Goal: Information Seeking & Learning: Find specific fact

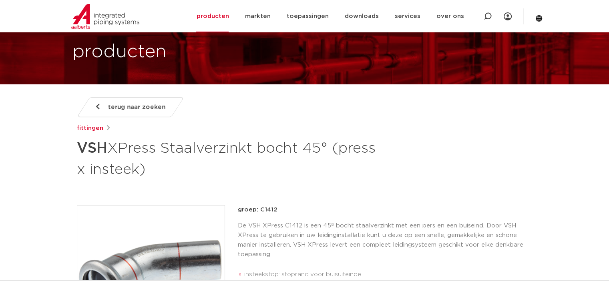
scroll to position [38, 0]
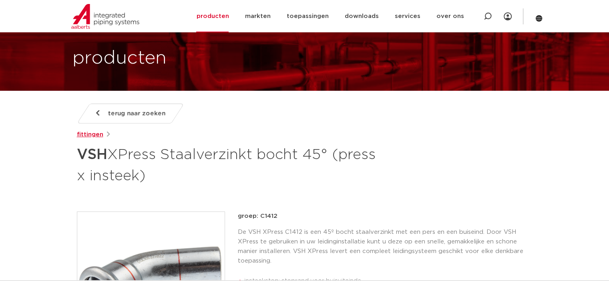
click at [96, 134] on link "fittingen" at bounding box center [90, 135] width 26 height 10
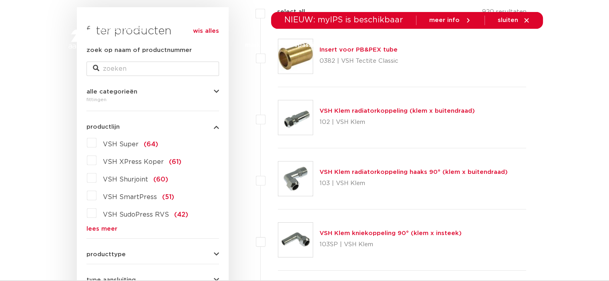
click at [107, 227] on link "lees meer" at bounding box center [152, 229] width 132 height 6
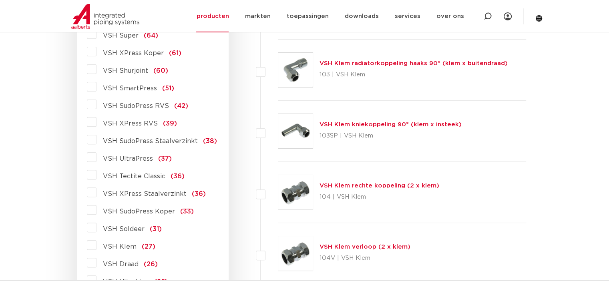
scroll to position [257, 0]
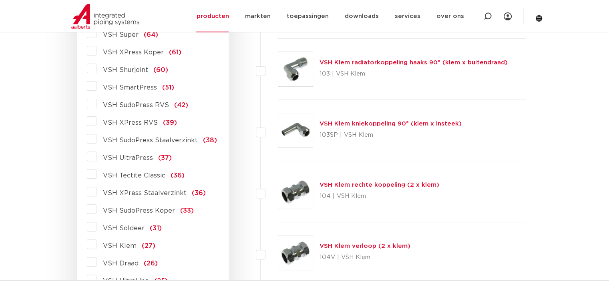
click at [151, 190] on span "VSH XPress Staalverzinkt" at bounding box center [145, 193] width 84 height 6
click at [0, 0] on input "VSH XPress Staalverzinkt (36)" at bounding box center [0, 0] width 0 height 0
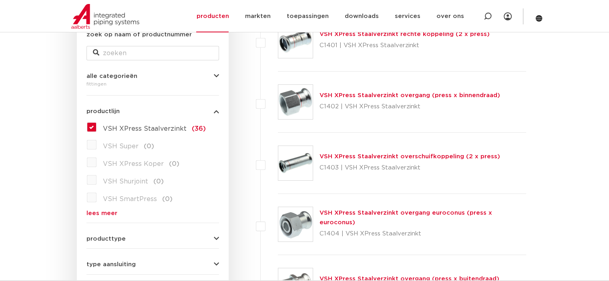
scroll to position [163, 0]
click at [96, 126] on label "VSH XPress Staalverzinkt (36)" at bounding box center [150, 127] width 109 height 13
click at [0, 0] on input "VSH XPress Staalverzinkt (36)" at bounding box center [0, 0] width 0 height 0
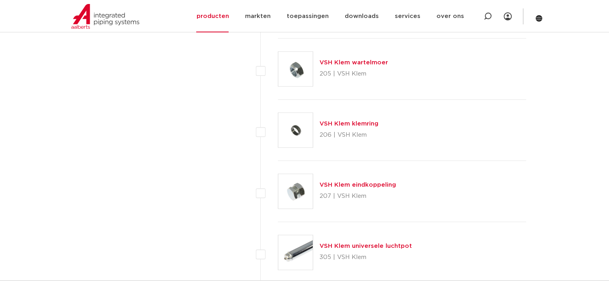
scroll to position [1606, 0]
click at [484, 21] on div at bounding box center [488, 16] width 8 height 32
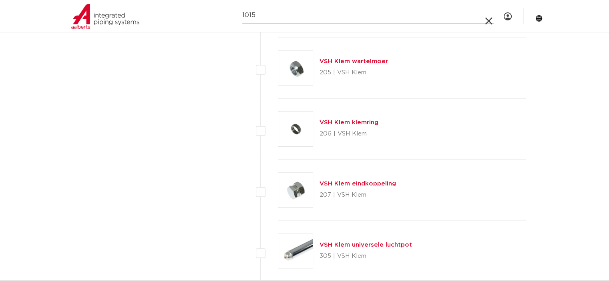
drag, startPoint x: 450, startPoint y: 30, endPoint x: 299, endPoint y: 18, distance: 151.4
click at [299, 18] on input "1015" at bounding box center [368, 16] width 252 height 16
type input "1015000100"
click button "Zoeken" at bounding box center [0, 0] width 0 height 0
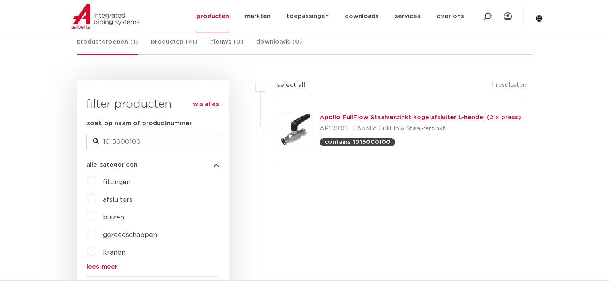
scroll to position [156, 0]
click at [119, 199] on span "afsluiters" at bounding box center [118, 200] width 30 height 6
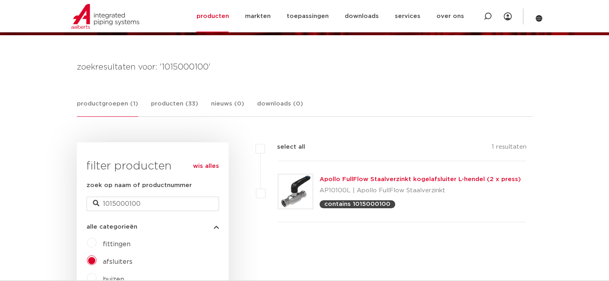
scroll to position [96, 0]
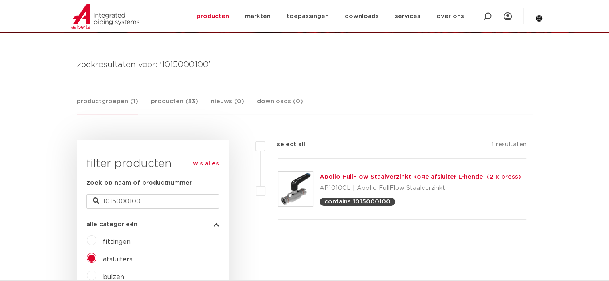
click at [351, 175] on link "Apollo FullFlow Staalverzinkt kogelafsluiter L-hendel (2 x press)" at bounding box center [419, 177] width 201 height 6
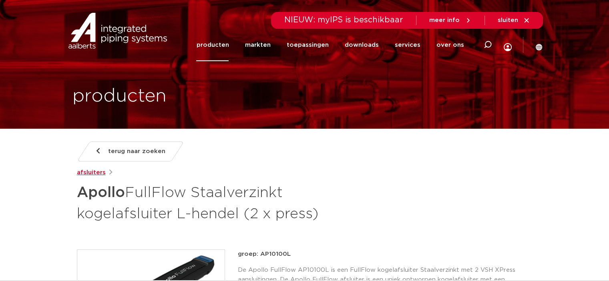
click at [91, 173] on link "afsluiters" at bounding box center [91, 173] width 29 height 10
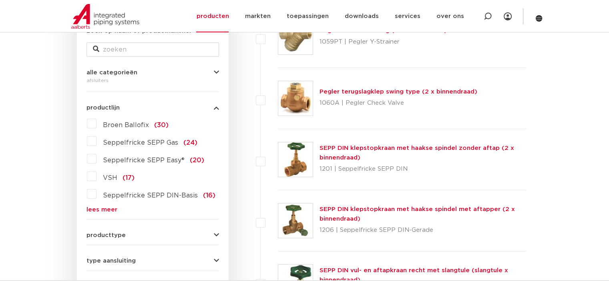
scroll to position [167, 0]
click at [106, 207] on link "lees meer" at bounding box center [152, 210] width 132 height 6
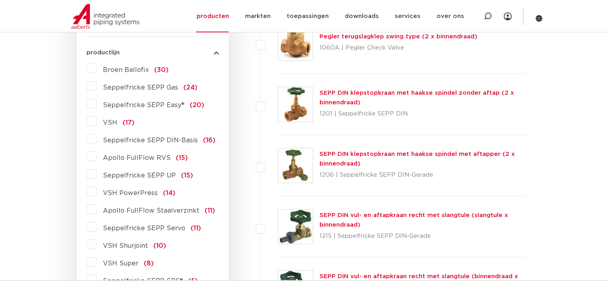
scroll to position [224, 0]
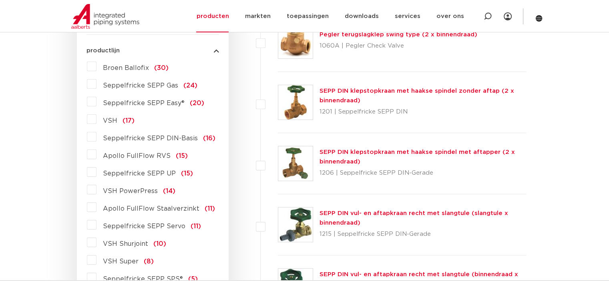
click at [157, 209] on span "Apollo FullFlow Staalverzinkt" at bounding box center [151, 209] width 96 height 6
click at [0, 0] on input "Apollo FullFlow Staalverzinkt (11)" at bounding box center [0, 0] width 0 height 0
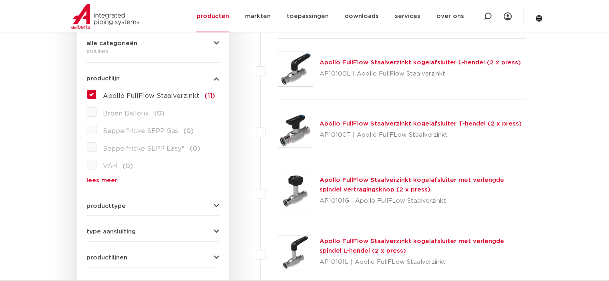
scroll to position [196, 0]
click at [387, 63] on link "Apollo FullFlow Staalverzinkt kogelafsluiter L-hendel (2 x press)" at bounding box center [419, 62] width 201 height 6
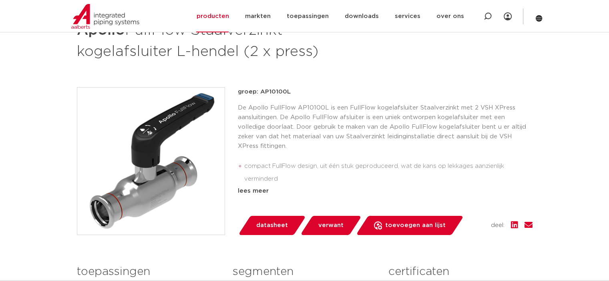
scroll to position [137, 0]
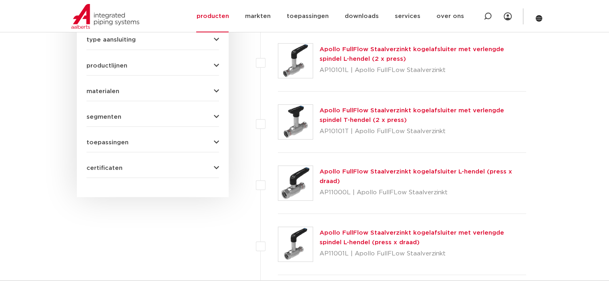
scroll to position [392, 0]
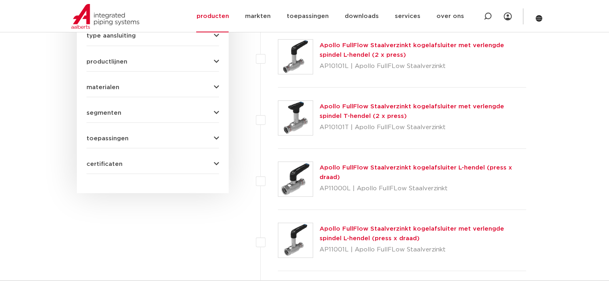
click at [335, 169] on link "Apollo FullFlow Staalverzinkt kogelafsluiter L-hendel (press x draad)" at bounding box center [415, 173] width 193 height 16
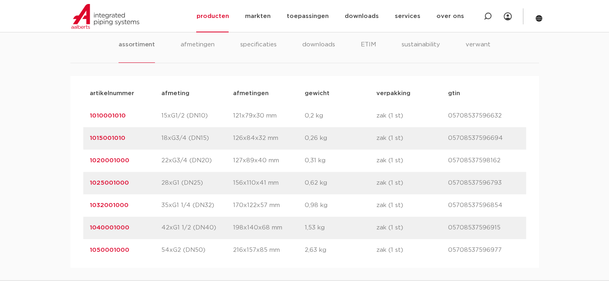
scroll to position [511, 0]
click at [108, 208] on link "1032001000" at bounding box center [109, 206] width 39 height 6
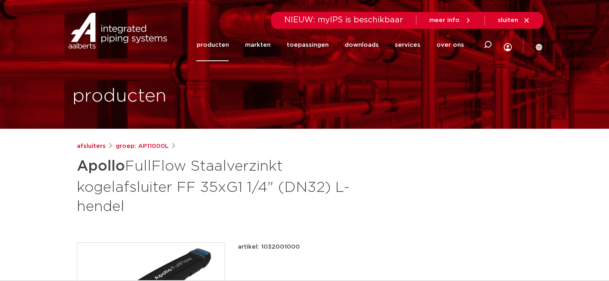
click at [274, 246] on p "artikel: 1032001000" at bounding box center [269, 248] width 62 height 10
copy p "1032001000"
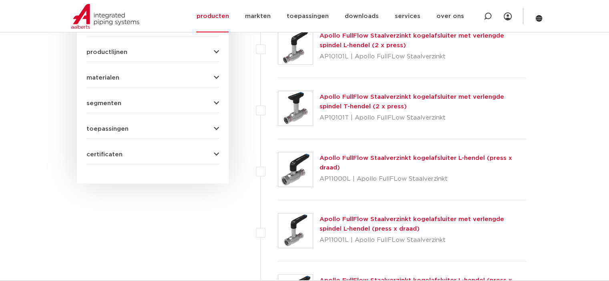
click at [342, 219] on link "Apollo FullFlow Staalverzinkt kogelafsluiter met verlengde spindel L-hendel (pr…" at bounding box center [411, 225] width 185 height 16
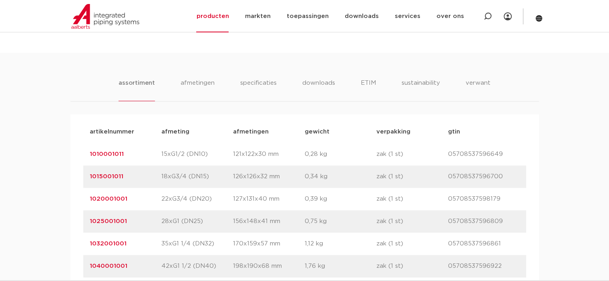
scroll to position [492, 0]
click at [114, 243] on link "1032001001" at bounding box center [108, 243] width 37 height 6
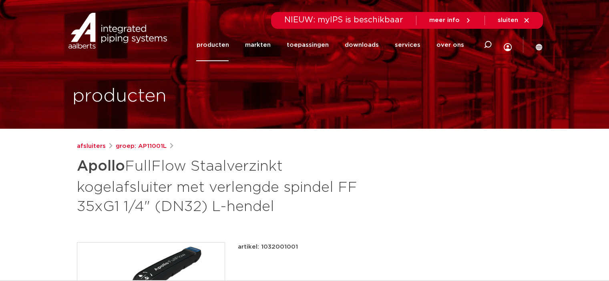
click at [277, 246] on p "artikel: 1032001001" at bounding box center [268, 248] width 60 height 10
copy p "1032001001"
click at [488, 48] on icon at bounding box center [488, 45] width 8 height 8
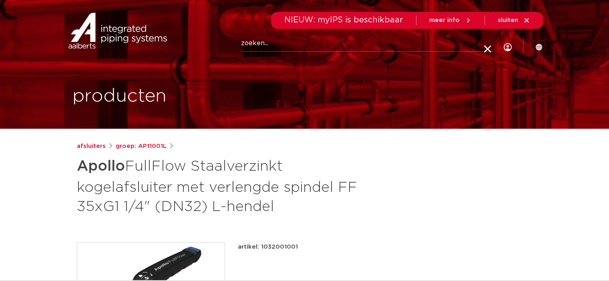
paste input "1040000100"
type input "1040000100"
click button "Zoeken" at bounding box center [0, 0] width 0 height 0
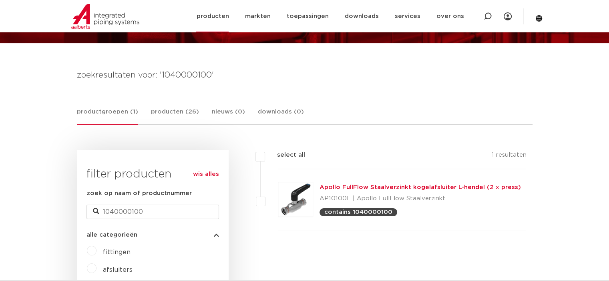
scroll to position [75, 0]
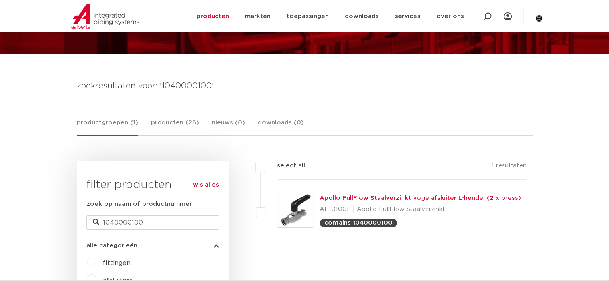
click at [395, 198] on link "Apollo FullFlow Staalverzinkt kogelafsluiter L-hendel (2 x press)" at bounding box center [419, 198] width 201 height 6
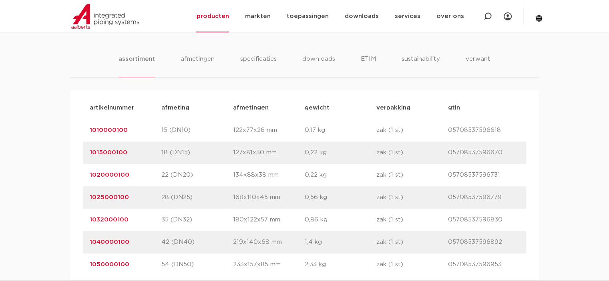
scroll to position [529, 0]
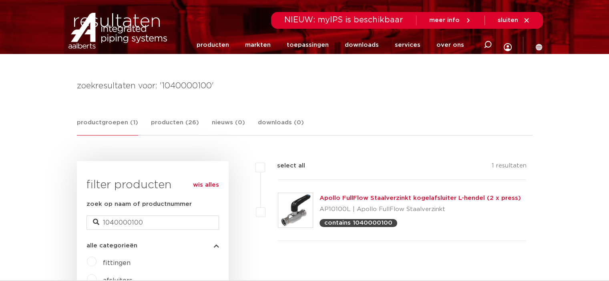
click at [212, 48] on link "producten" at bounding box center [212, 45] width 32 height 32
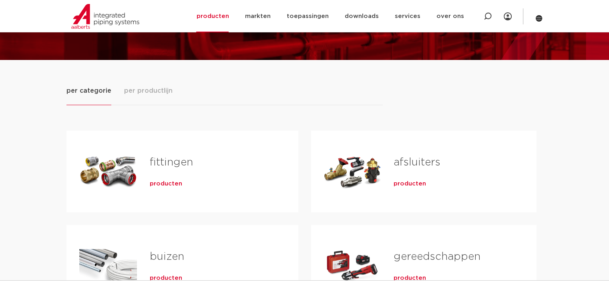
scroll to position [70, 0]
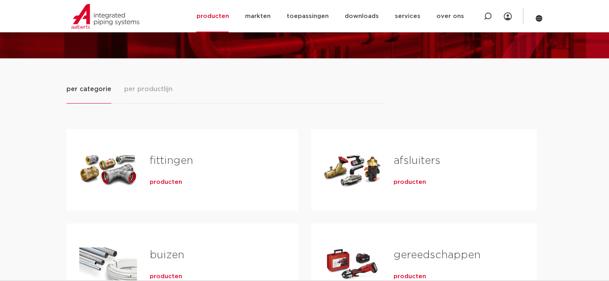
click at [152, 179] on span "producten" at bounding box center [166, 183] width 32 height 8
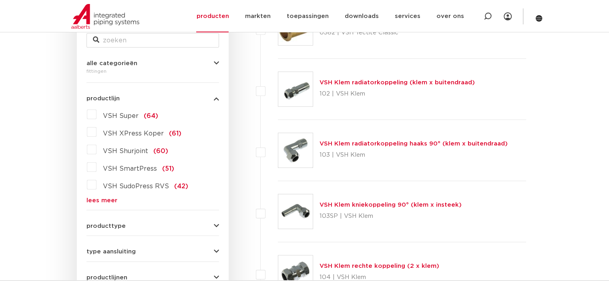
scroll to position [175, 0]
click at [114, 199] on link "lees meer" at bounding box center [152, 201] width 132 height 6
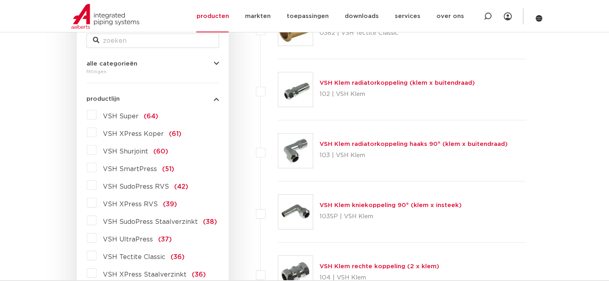
scroll to position [201, 0]
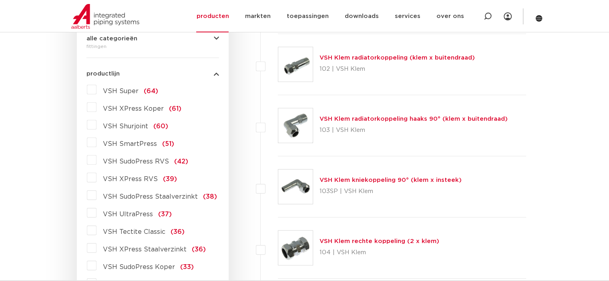
click at [162, 196] on span "VSH SudoPress Staalverzinkt" at bounding box center [150, 197] width 95 height 6
click at [0, 0] on input "VSH SudoPress Staalverzinkt (38)" at bounding box center [0, 0] width 0 height 0
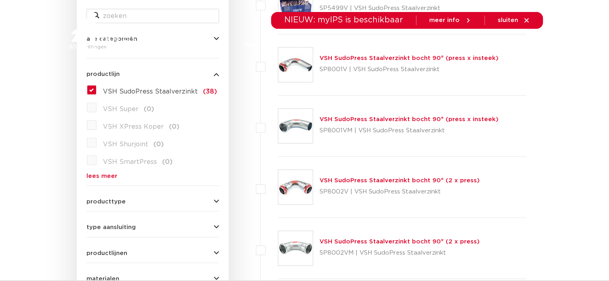
click at [96, 94] on label "VSH SudoPress Staalverzinkt (38)" at bounding box center [156, 90] width 120 height 13
click at [0, 0] on input "VSH SudoPress Staalverzinkt (38)" at bounding box center [0, 0] width 0 height 0
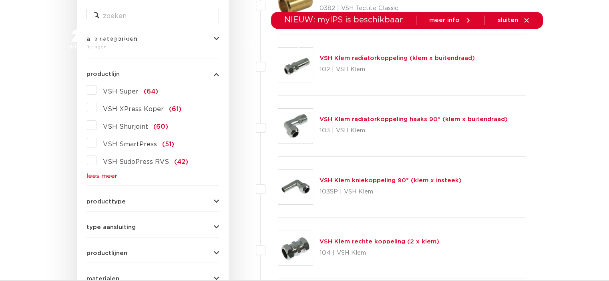
click at [102, 170] on div "VSH Super (64) VSH XPress Koper (61) VSH Shurjoint (60) VSH SmartPress (51) VSH…" at bounding box center [152, 132] width 132 height 96
click at [101, 175] on link "lees meer" at bounding box center [152, 176] width 132 height 6
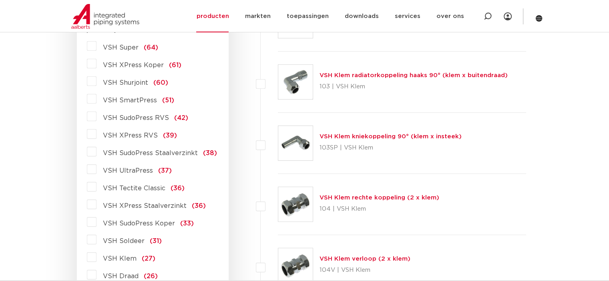
scroll to position [246, 0]
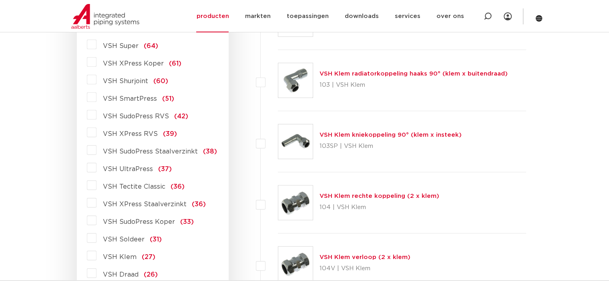
click at [142, 205] on span "VSH XPress Staalverzinkt" at bounding box center [145, 204] width 84 height 6
click at [0, 0] on input "VSH XPress Staalverzinkt (36)" at bounding box center [0, 0] width 0 height 0
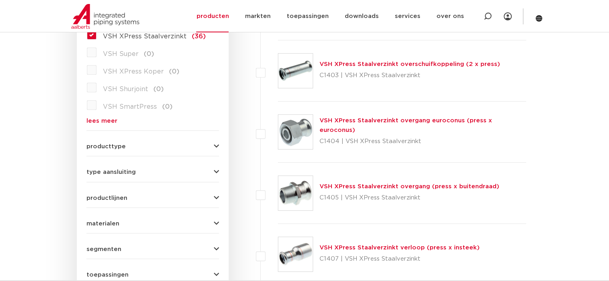
drag, startPoint x: 368, startPoint y: 153, endPoint x: 558, endPoint y: 123, distance: 193.0
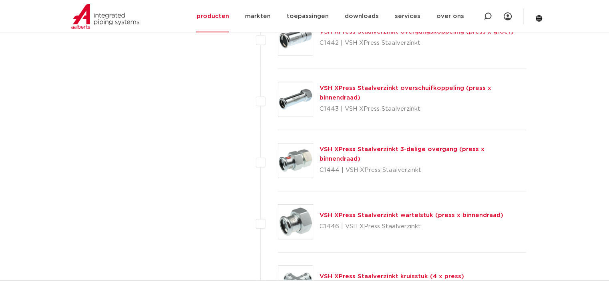
scroll to position [2003, 0]
click at [434, 149] on link "VSH XPress Staalverzinkt 3-delige overgang (press x binnendraad)" at bounding box center [401, 154] width 165 height 16
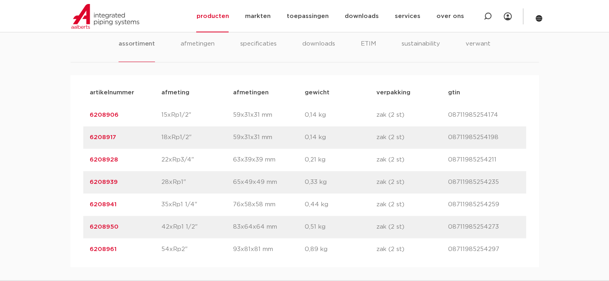
scroll to position [511, 0]
drag, startPoint x: 122, startPoint y: 158, endPoint x: 77, endPoint y: 167, distance: 45.7
click at [77, 167] on div "artikelnummer afmeting [GEOGRAPHIC_DATA] gewicht verpakking gtin artikelnummer …" at bounding box center [304, 172] width 468 height 192
copy link "6208928"
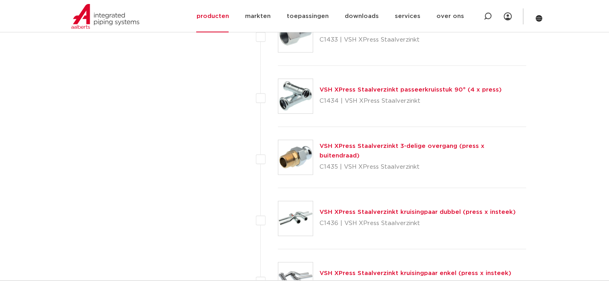
scroll to position [1578, 0]
click at [354, 145] on link "VSH XPress Staalverzinkt 3-delige overgang (press x buitendraad)" at bounding box center [401, 151] width 165 height 16
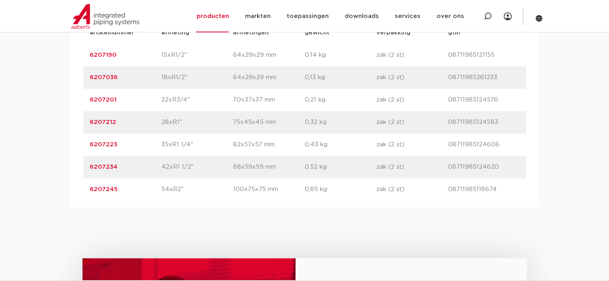
scroll to position [570, 0]
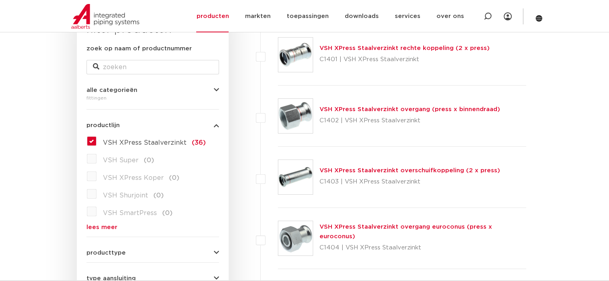
scroll to position [149, 0]
click at [96, 139] on label "VSH XPress Staalverzinkt (36)" at bounding box center [150, 141] width 109 height 13
click at [0, 0] on input "VSH XPress Staalverzinkt (36)" at bounding box center [0, 0] width 0 height 0
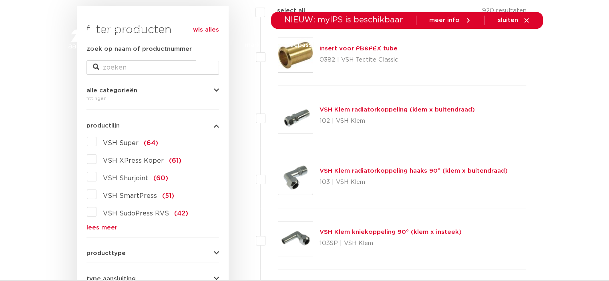
click at [92, 226] on link "lees meer" at bounding box center [152, 228] width 132 height 6
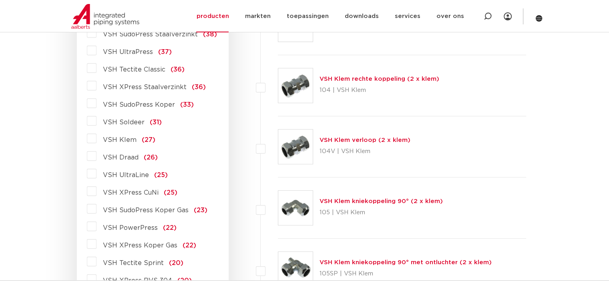
scroll to position [363, 0]
click at [133, 246] on span "VSH XPress Koper Gas" at bounding box center [140, 246] width 74 height 6
click at [0, 0] on input "VSH XPress Koper Gas (22)" at bounding box center [0, 0] width 0 height 0
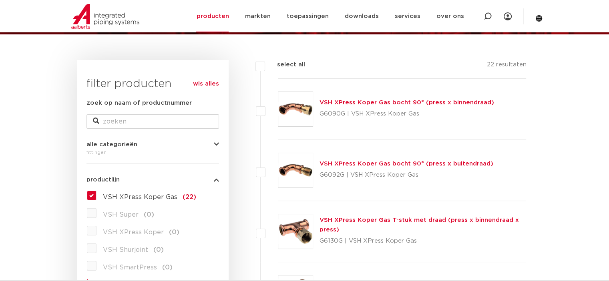
scroll to position [97, 0]
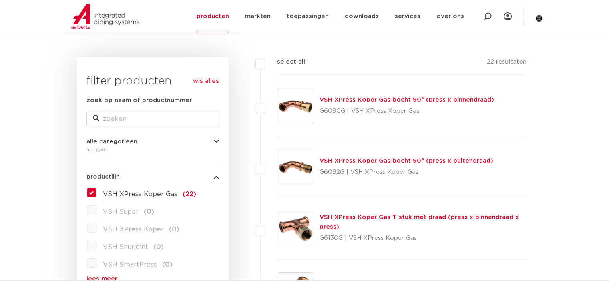
click at [96, 189] on label "VSH XPress Koper Gas (22)" at bounding box center [146, 193] width 100 height 13
click at [0, 0] on input "VSH XPress Koper Gas (22)" at bounding box center [0, 0] width 0 height 0
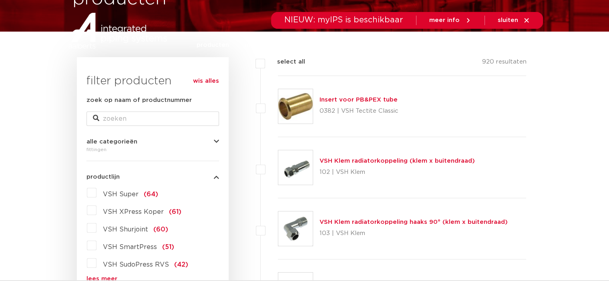
click at [175, 148] on div "fittingen" at bounding box center [152, 150] width 132 height 10
click at [215, 143] on icon "button" at bounding box center [216, 142] width 5 height 6
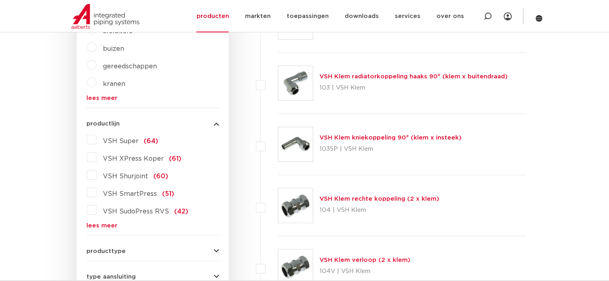
scroll to position [250, 0]
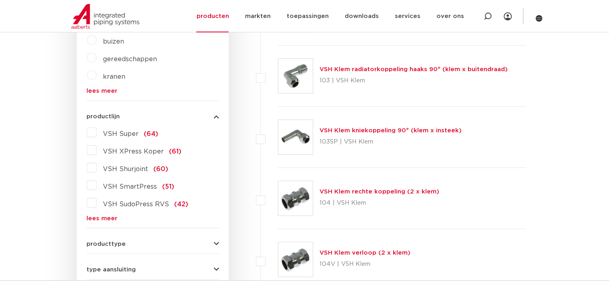
click at [94, 216] on link "lees meer" at bounding box center [152, 219] width 132 height 6
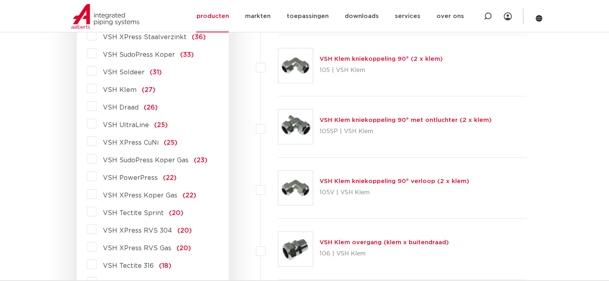
scroll to position [504, 0]
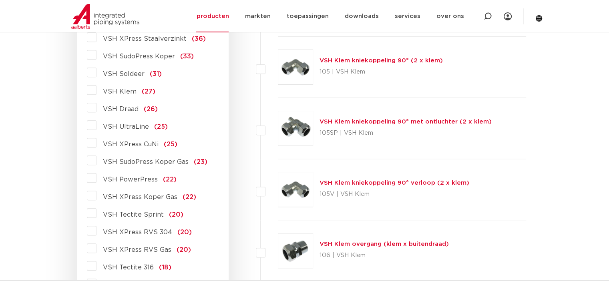
click at [132, 144] on span "VSH XPress CuNi" at bounding box center [131, 144] width 56 height 6
click at [0, 0] on input "VSH XPress CuNi (25)" at bounding box center [0, 0] width 0 height 0
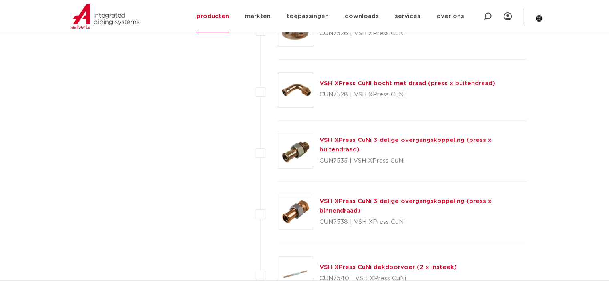
scroll to position [1399, 0]
click at [359, 137] on link "VSH XPress CuNi 3-delige overgangskoppeling (press x buitendraad)" at bounding box center [405, 145] width 172 height 16
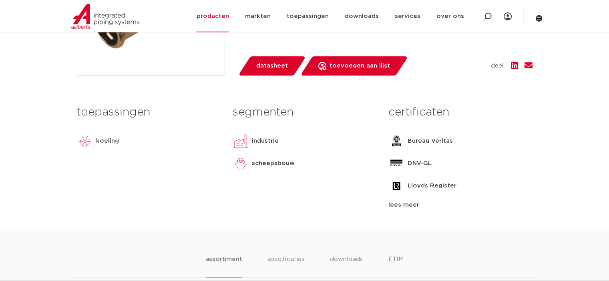
scroll to position [297, 0]
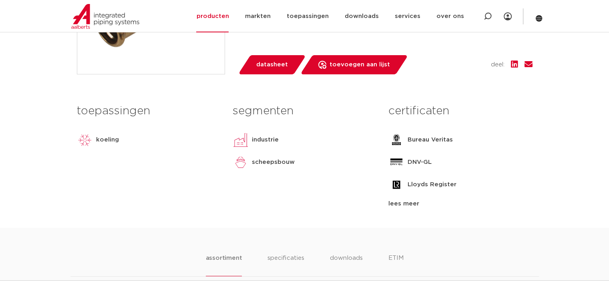
drag, startPoint x: 128, startPoint y: 95, endPoint x: 78, endPoint y: 42, distance: 72.5
click at [78, 42] on div "fittingen VSH XPress CuNi 3-delige overgangskoppeling (press x buitendraad) gro…" at bounding box center [304, 36] width 468 height 383
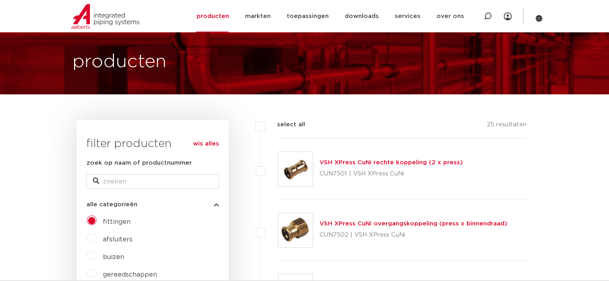
scroll to position [30, 0]
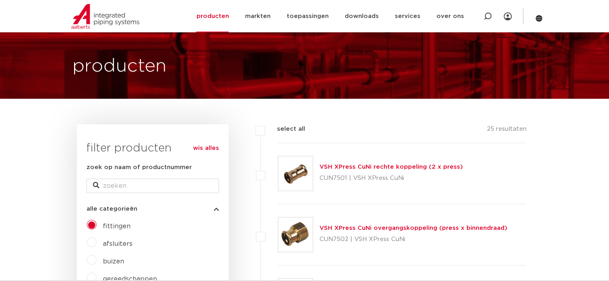
click at [96, 224] on label "fittingen" at bounding box center [113, 225] width 34 height 13
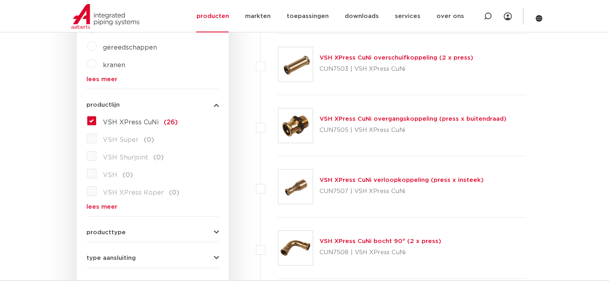
scroll to position [270, 0]
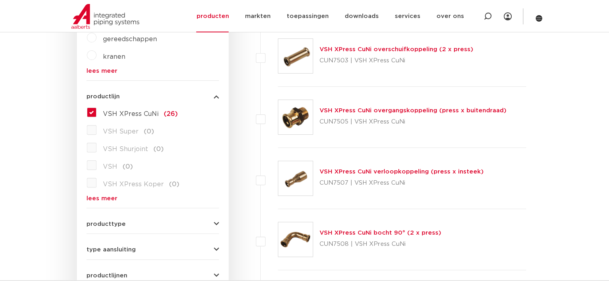
click at [102, 200] on link "lees meer" at bounding box center [152, 199] width 132 height 6
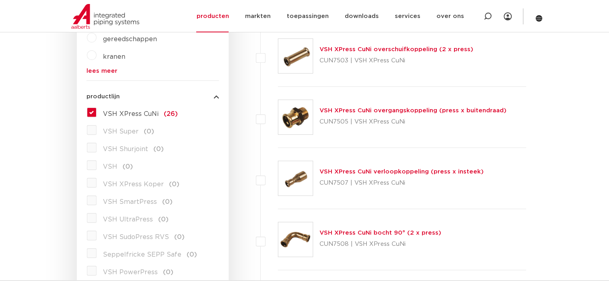
click at [96, 184] on label "VSH XPress Koper (0)" at bounding box center [137, 183] width 83 height 13
click at [96, 109] on label "VSH XPress CuNi (26)" at bounding box center [136, 112] width 81 height 13
click at [0, 0] on input "VSH XPress CuNi (26)" at bounding box center [0, 0] width 0 height 0
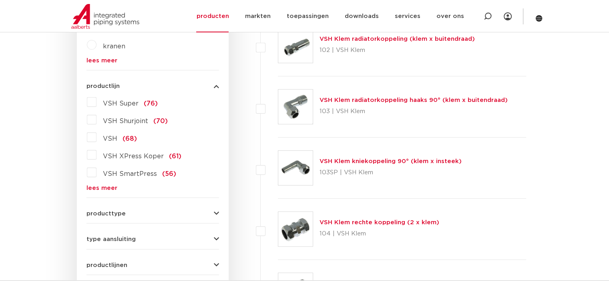
scroll to position [281, 0]
click at [96, 156] on label "VSH XPress Koper (61)" at bounding box center [138, 154] width 85 height 13
click at [0, 0] on input "VSH XPress Koper (61)" at bounding box center [0, 0] width 0 height 0
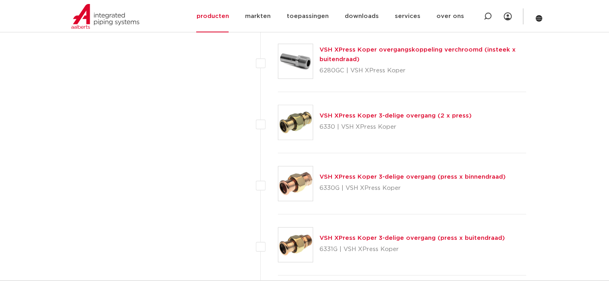
scroll to position [939, 0]
click at [353, 235] on link "VSH XPress Koper 3-delige overgang (press x buitendraad)" at bounding box center [411, 238] width 185 height 6
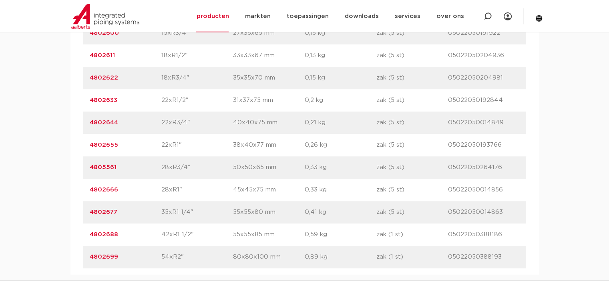
scroll to position [661, 0]
drag, startPoint x: 118, startPoint y: 209, endPoint x: 84, endPoint y: 206, distance: 33.4
click at [84, 206] on div "artikelnummer 4802677 afmeting 35xR1 1/4" afmetingen 55x55x80 mm gewicht 0,41 k…" at bounding box center [304, 212] width 443 height 22
copy link "4802677"
click at [485, 15] on icon at bounding box center [488, 16] width 8 height 8
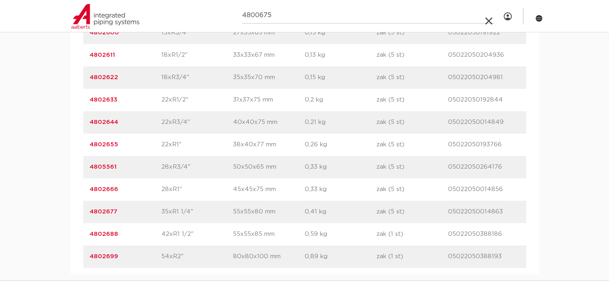
type input "4800675"
click button "Zoeken" at bounding box center [0, 0] width 0 height 0
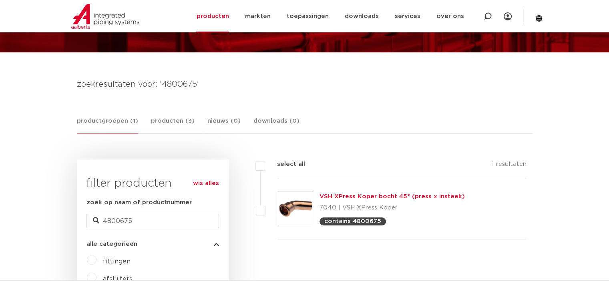
scroll to position [78, 0]
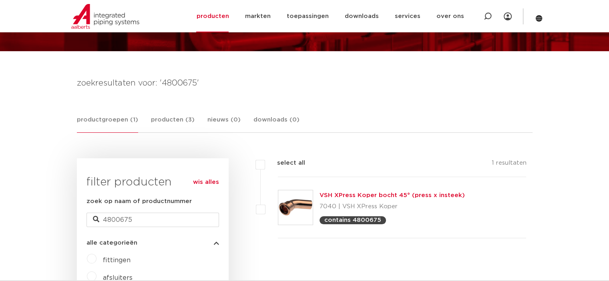
click at [426, 197] on link "VSH XPress Koper bocht 45° (press x insteek)" at bounding box center [391, 196] width 145 height 6
